Goal: Task Accomplishment & Management: Complete application form

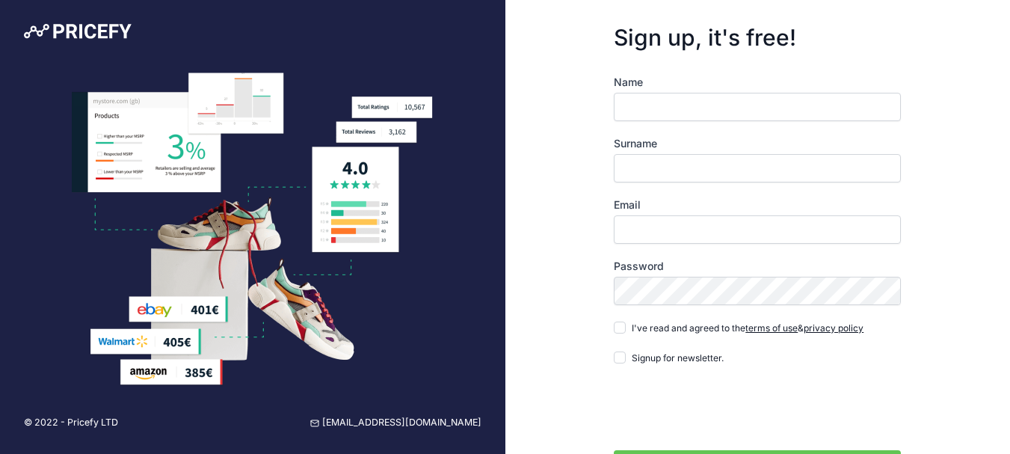
click at [673, 108] on input "Name" at bounding box center [757, 107] width 287 height 28
type input "[PERSON_NAME]"
type input "Shafea"
click at [689, 220] on input "Email" at bounding box center [757, 229] width 287 height 28
type input "[EMAIL_ADDRESS][DOMAIN_NAME]"
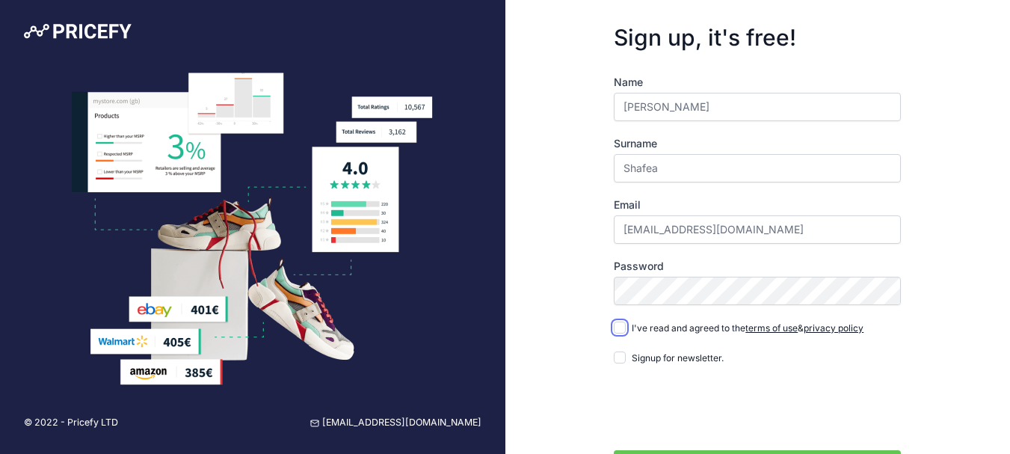
click at [622, 329] on input "I've read and agreed to the terms of use & privacy policy" at bounding box center [620, 328] width 12 height 12
checkbox input "true"
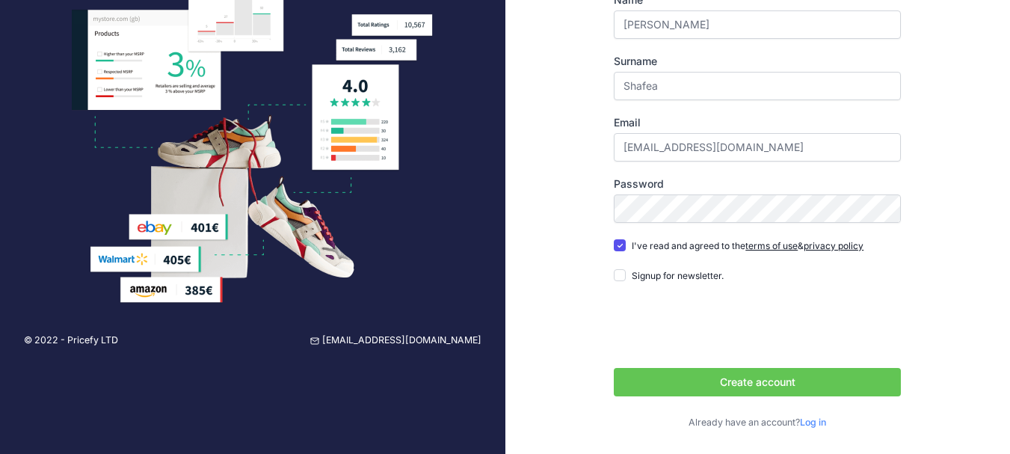
click at [670, 382] on button "Create account" at bounding box center [757, 382] width 287 height 28
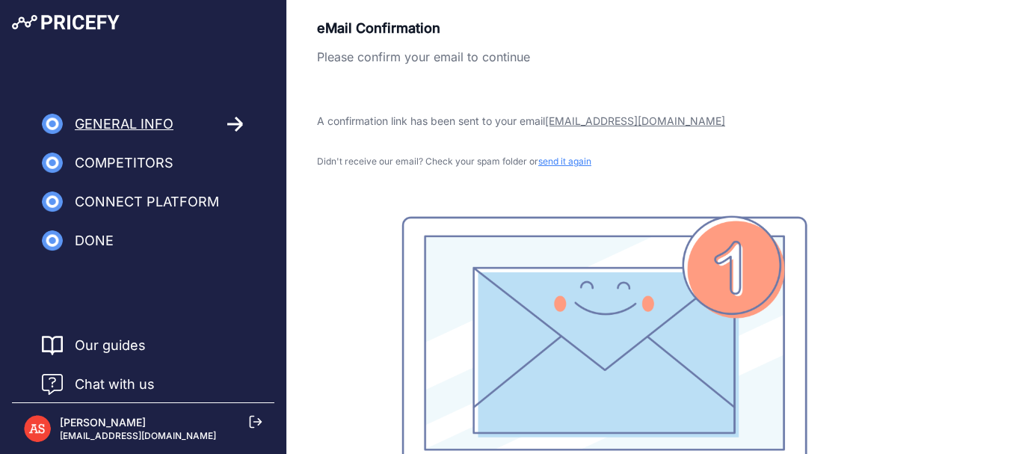
scroll to position [75, 0]
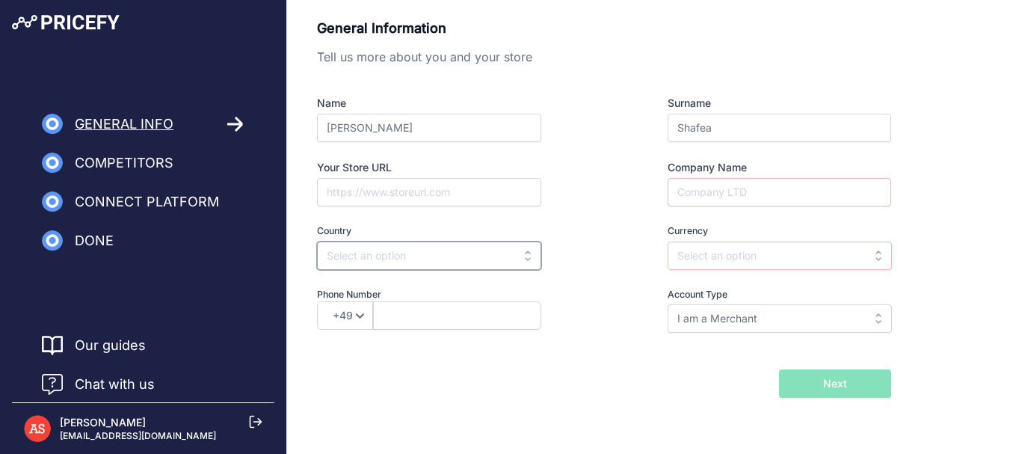
click at [505, 261] on input "text" at bounding box center [429, 256] width 224 height 28
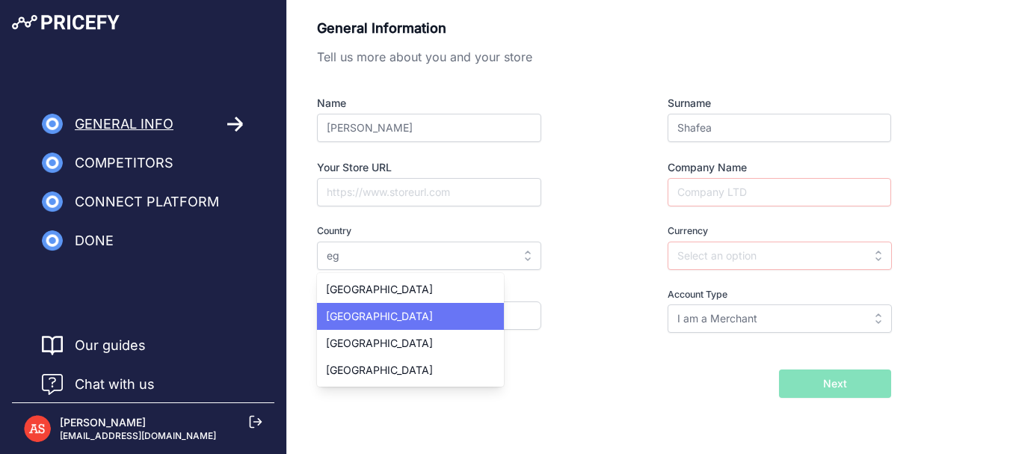
click at [381, 313] on div "[GEOGRAPHIC_DATA]" at bounding box center [410, 316] width 187 height 27
type input "[GEOGRAPHIC_DATA]"
type input "EGP"
select select "20"
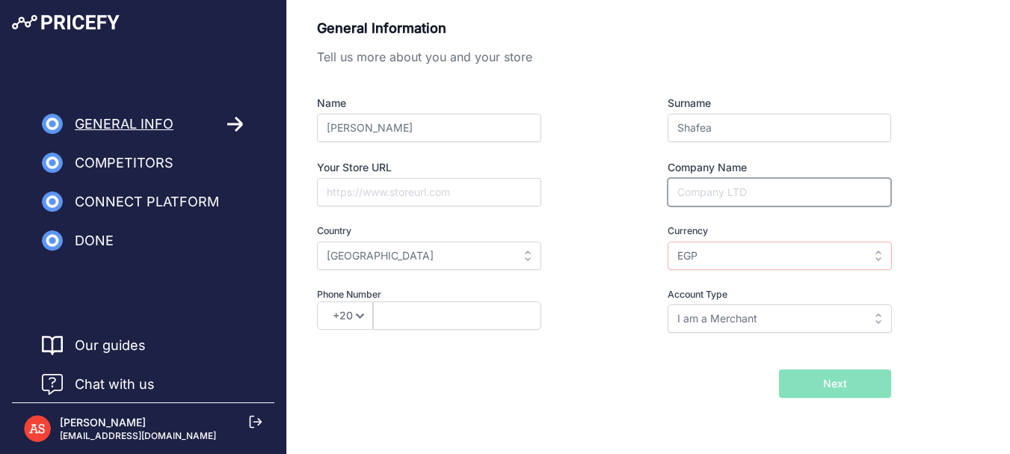
click at [707, 191] on input "Company Name" at bounding box center [780, 192] width 224 height 28
type input "Chaqt"
select select "971"
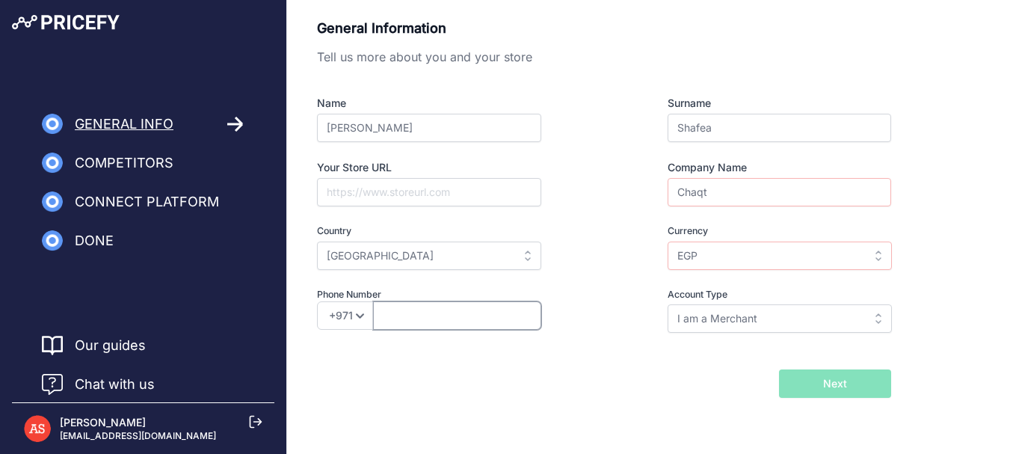
type input "502281075"
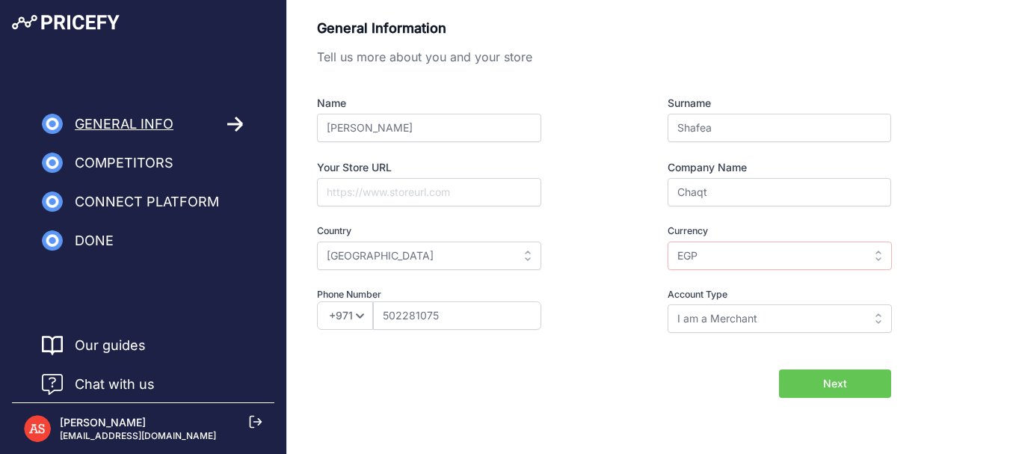
click at [791, 384] on button "Next" at bounding box center [835, 383] width 112 height 28
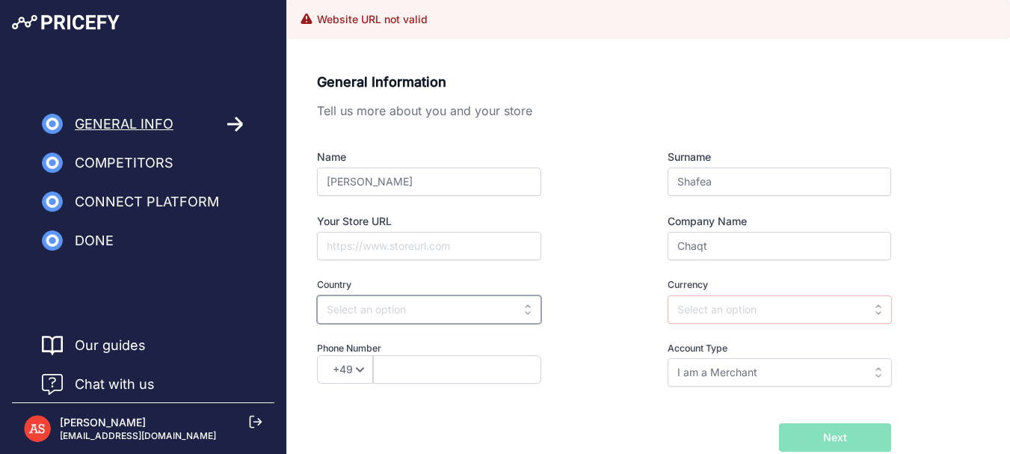
click at [514, 305] on input "text" at bounding box center [429, 309] width 224 height 28
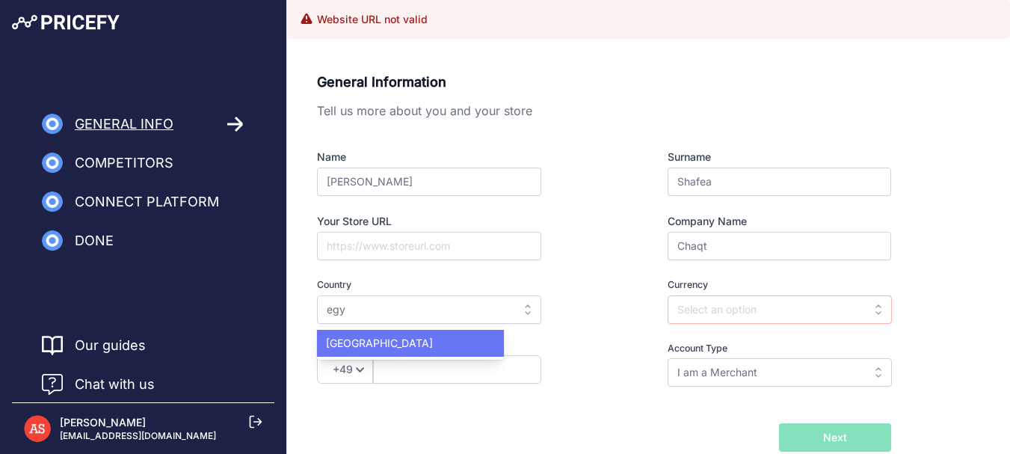
click at [370, 335] on div "[GEOGRAPHIC_DATA]" at bounding box center [410, 343] width 187 height 27
type input "[GEOGRAPHIC_DATA]"
type input "EGP"
select select "20"
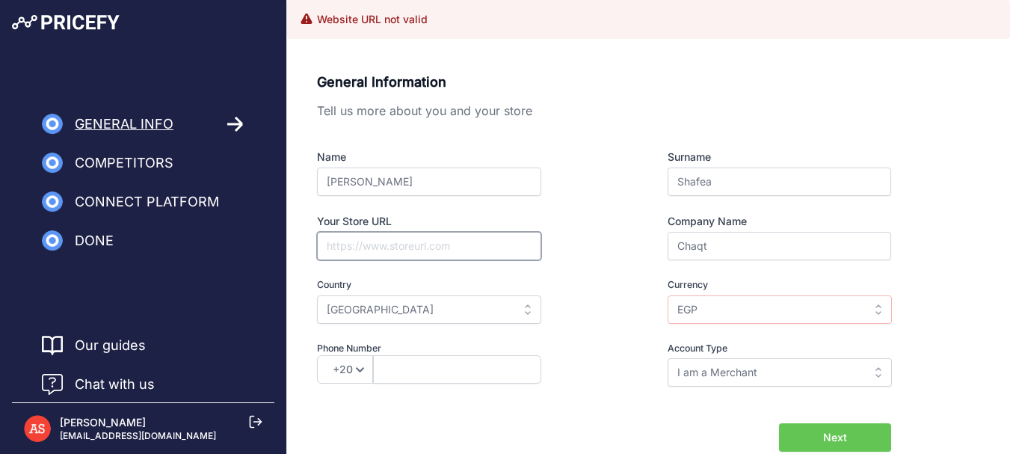
click at [379, 249] on input "Your Store URL" at bounding box center [429, 246] width 224 height 28
type input "https://www.decoration-one.com/"
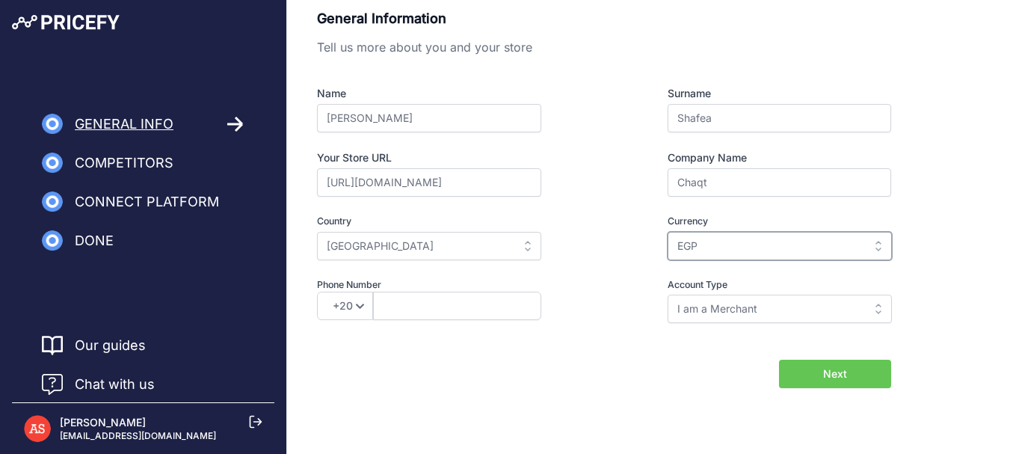
click at [693, 253] on input "EGP" at bounding box center [780, 246] width 224 height 28
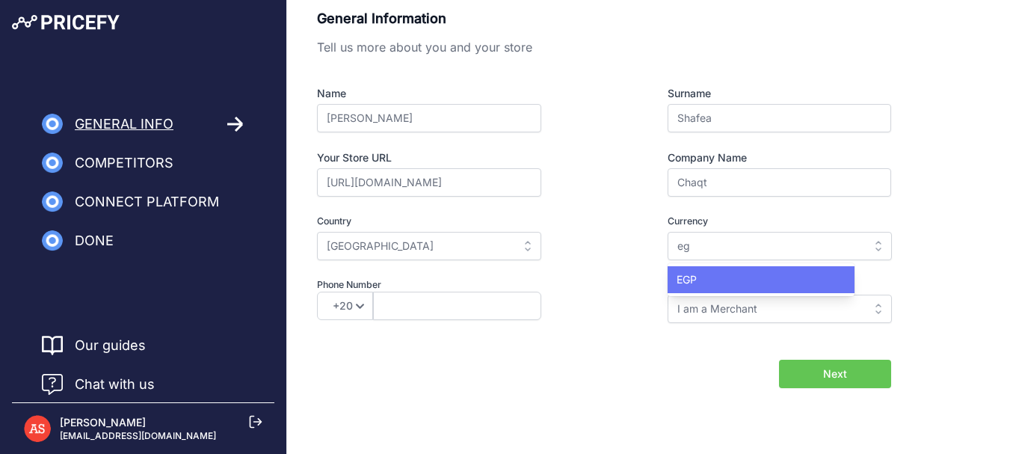
click at [691, 273] on span "EGP" at bounding box center [687, 279] width 20 height 13
type input "EGP"
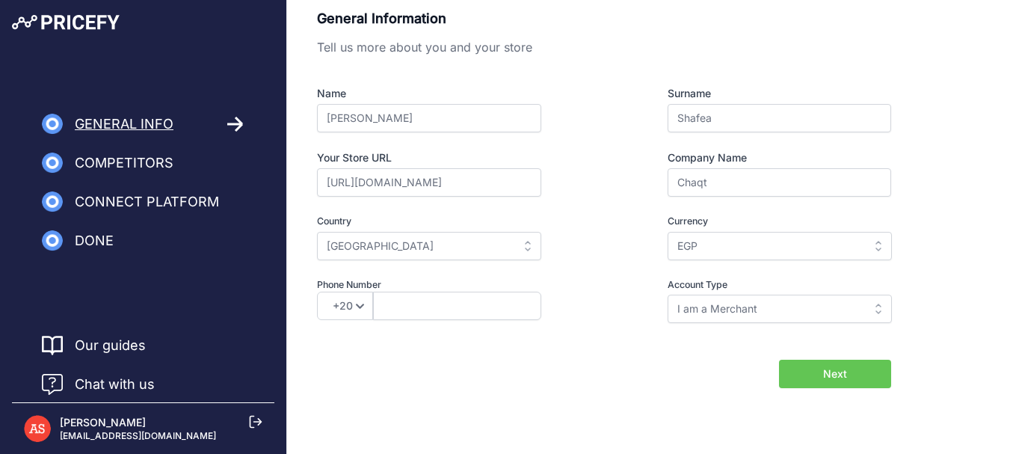
click at [793, 377] on button "Next" at bounding box center [835, 374] width 112 height 28
type input "1228160348"
click at [853, 387] on button "Next" at bounding box center [835, 374] width 112 height 28
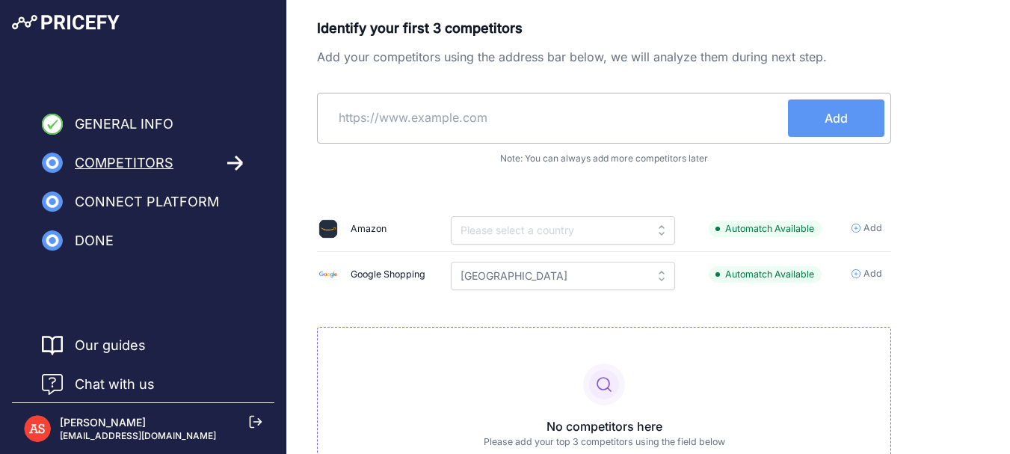
click at [411, 112] on input "text" at bounding box center [556, 117] width 464 height 36
paste input "[URL][DOMAIN_NAME]"
type input "[URL][DOMAIN_NAME]"
click at [803, 117] on button "Add" at bounding box center [836, 117] width 96 height 37
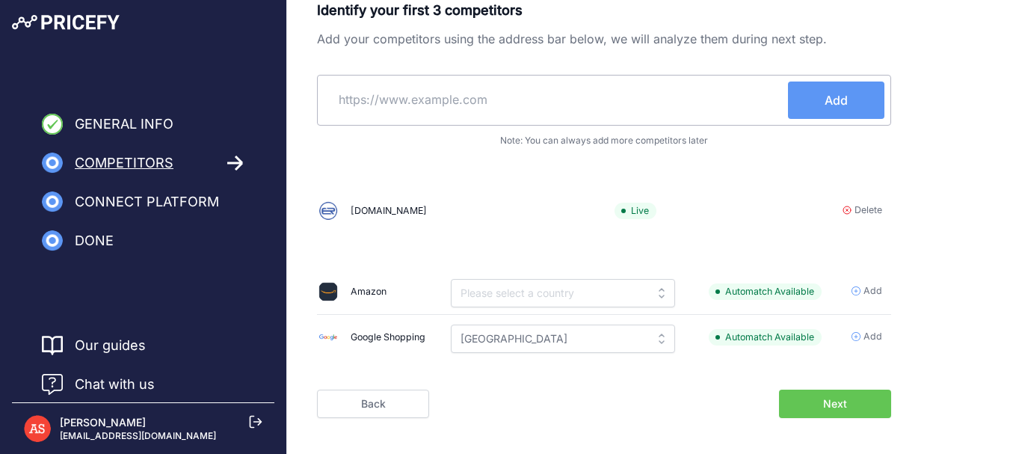
scroll to position [105, 0]
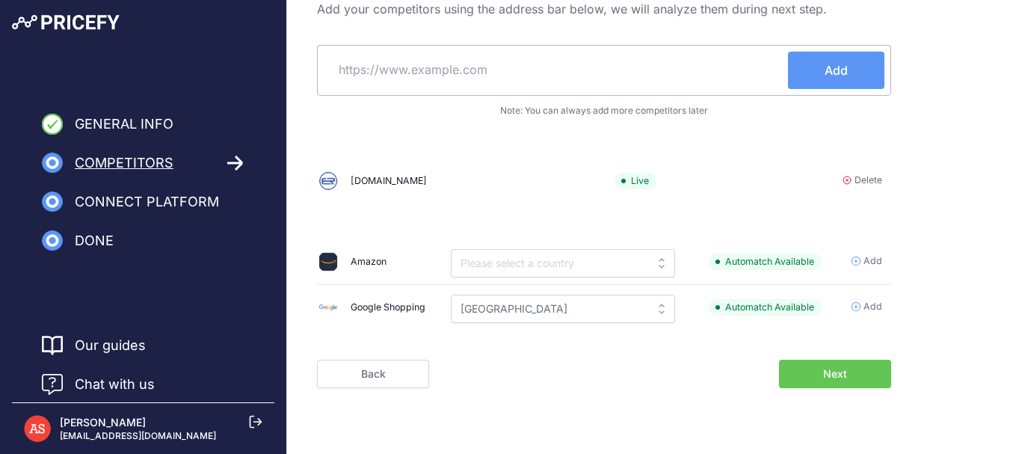
click at [815, 379] on button "Next" at bounding box center [835, 374] width 112 height 28
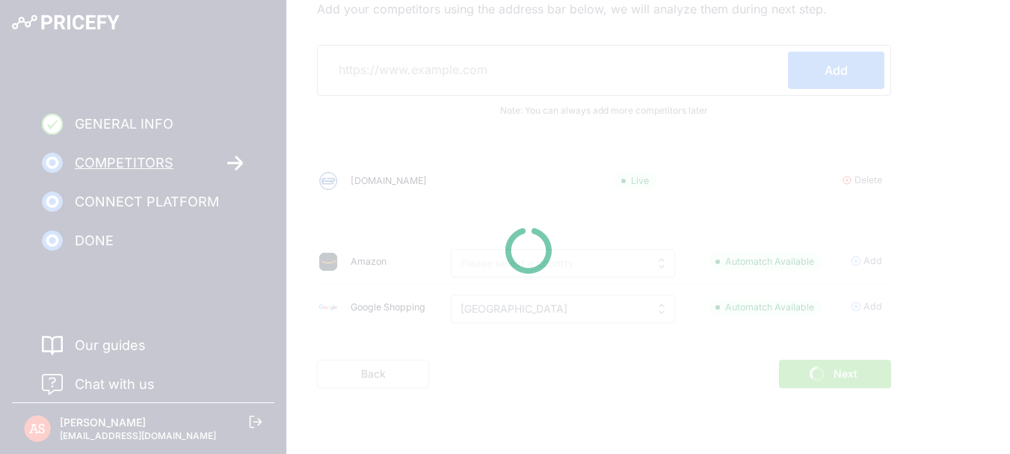
scroll to position [48, 0]
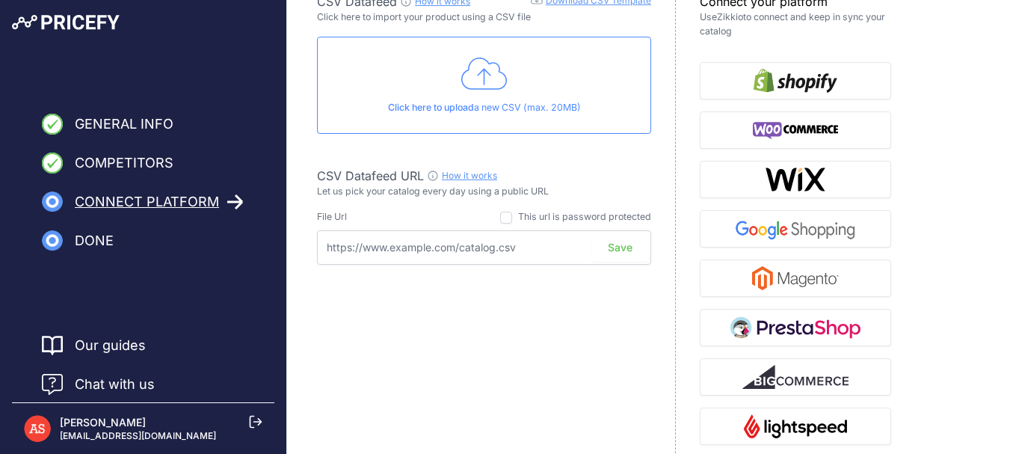
scroll to position [25, 0]
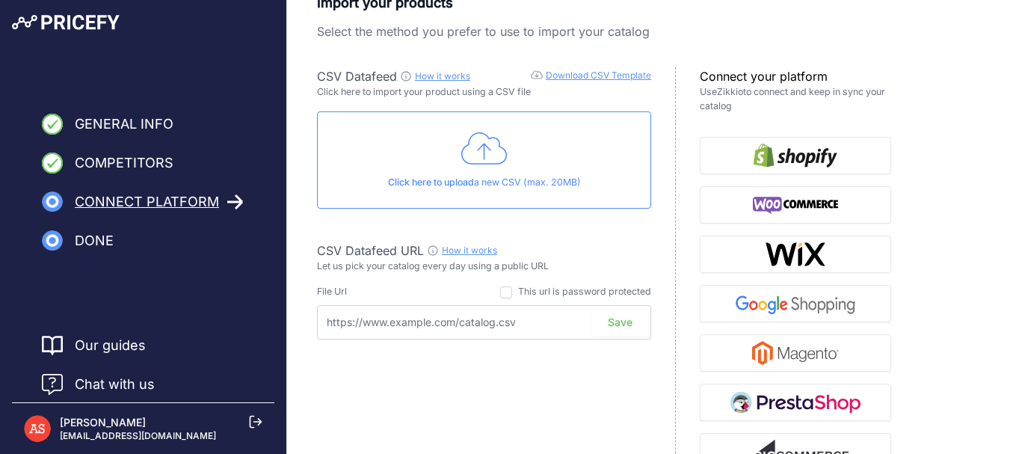
click at [417, 182] on span "Click here to upload" at bounding box center [431, 181] width 86 height 11
click at [574, 72] on link "Download CSV Template" at bounding box center [598, 75] width 105 height 11
